Goal: Navigation & Orientation: Find specific page/section

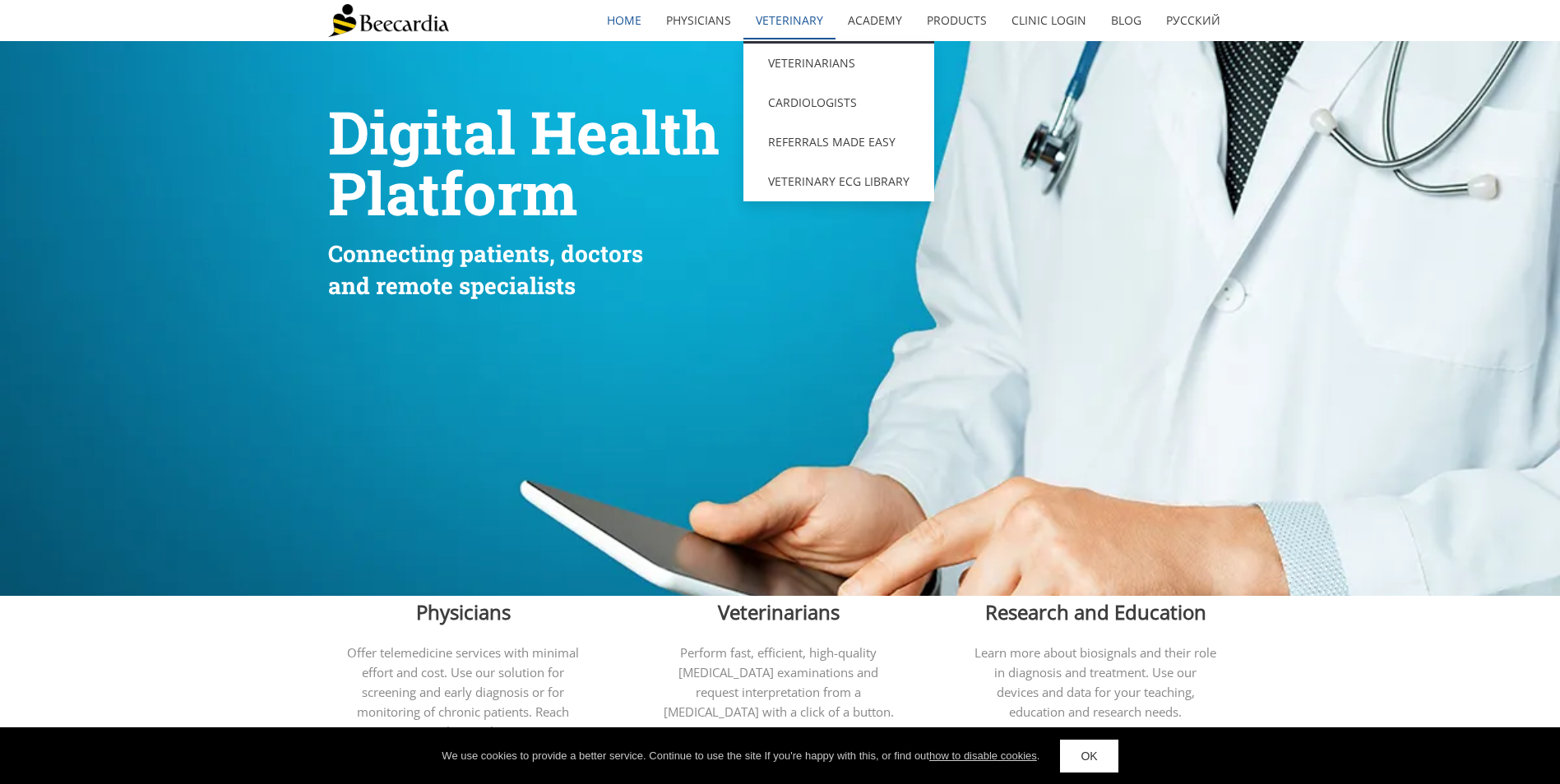
click at [791, 35] on link "Veterinary" at bounding box center [789, 20] width 92 height 38
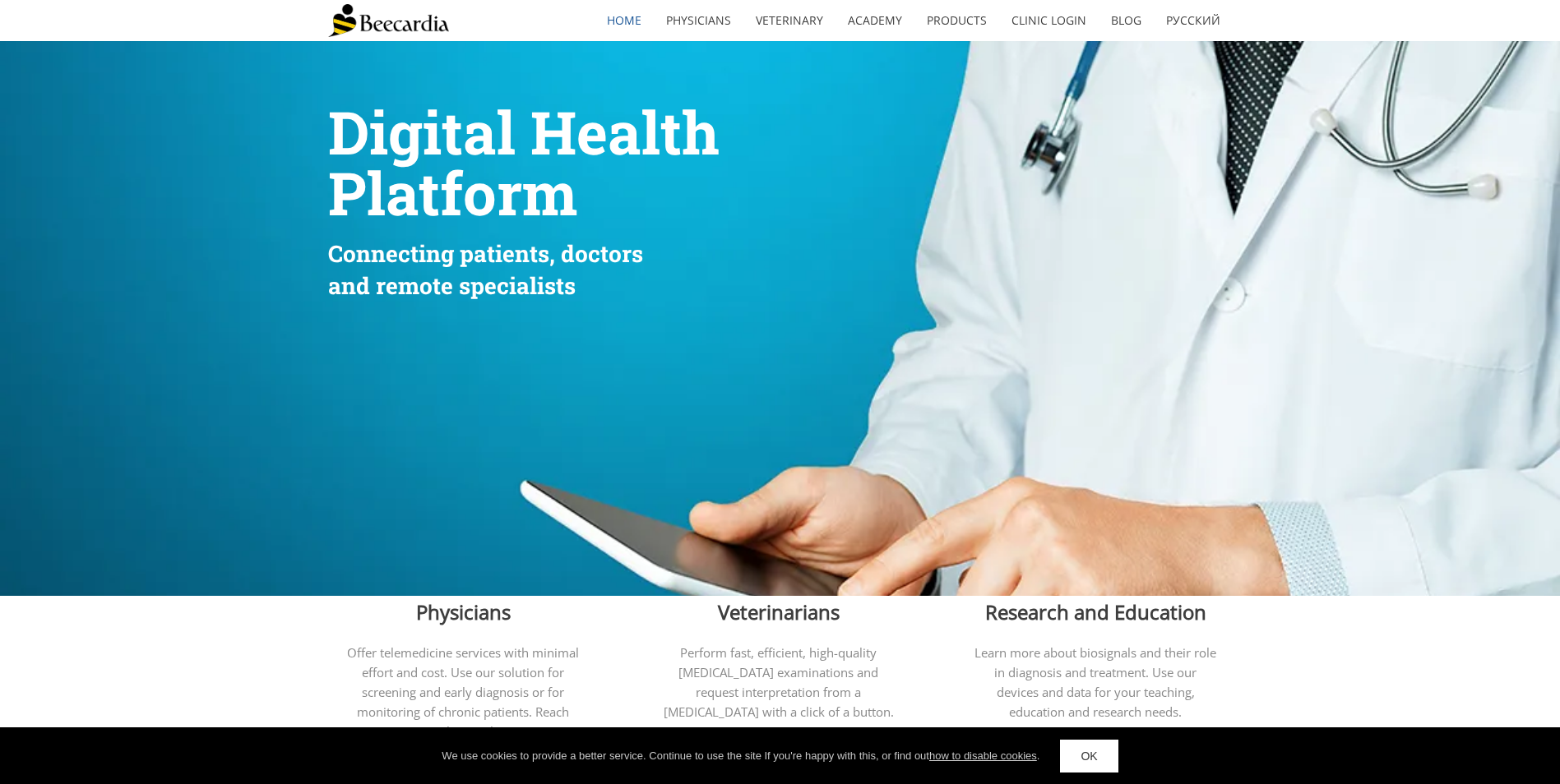
click at [398, 28] on img at bounding box center [389, 20] width 121 height 33
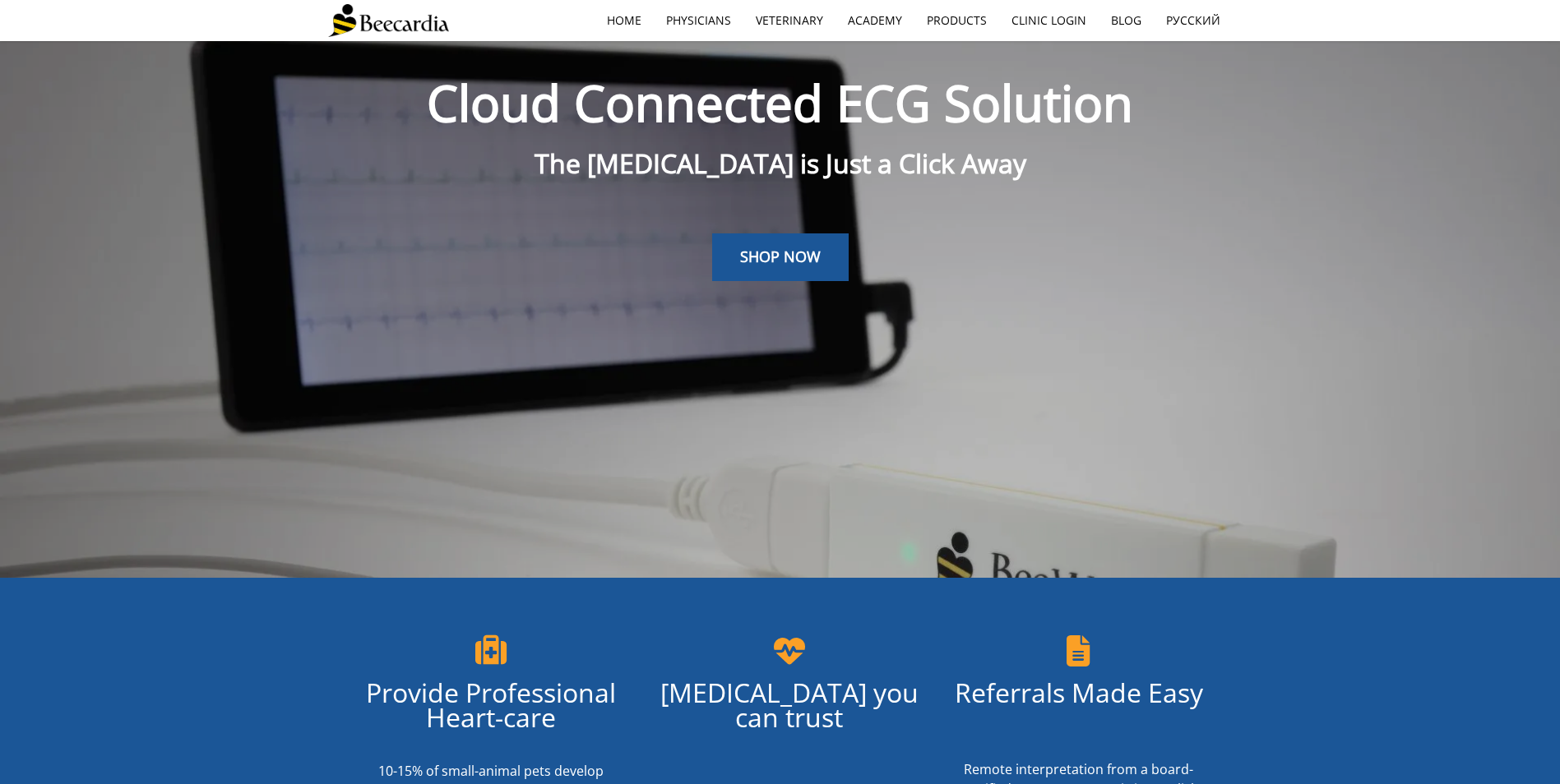
scroll to position [452, 0]
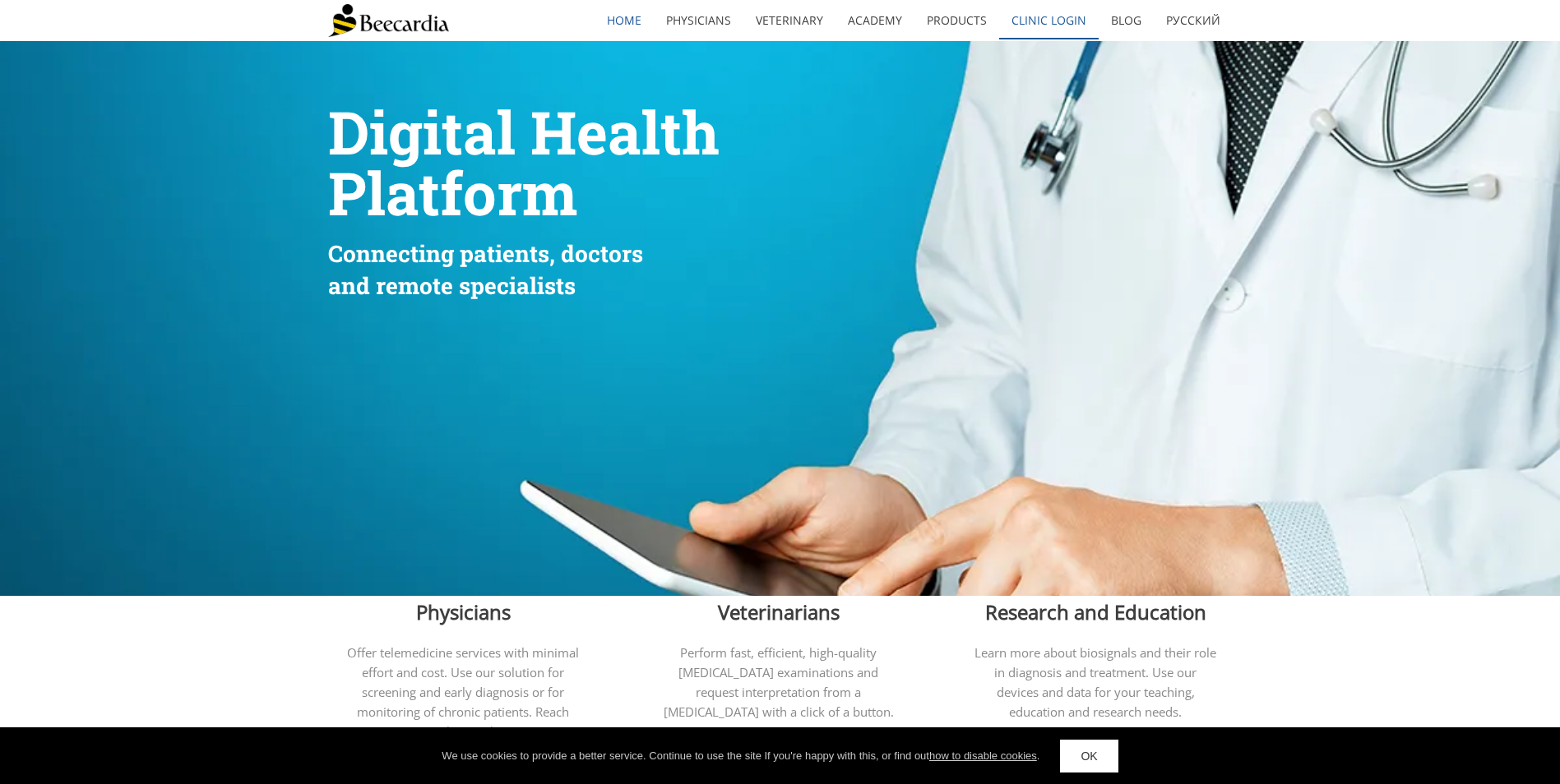
click at [1037, 10] on link "Clinic Login" at bounding box center [1049, 20] width 100 height 38
